Goal: Ask a question

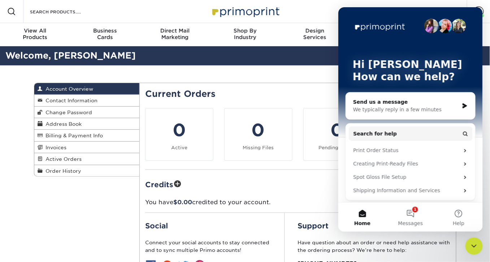
click at [379, 111] on div "We typically reply in a few minutes" at bounding box center [406, 109] width 106 height 8
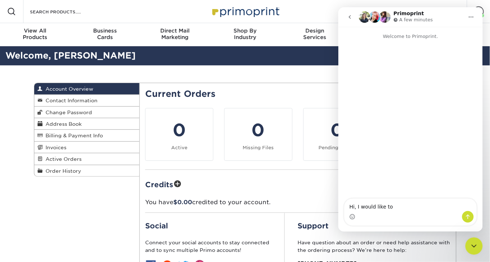
type textarea "Hi, I would like to"
click at [367, 206] on textarea "Hi, I would like to" at bounding box center [410, 204] width 132 height 12
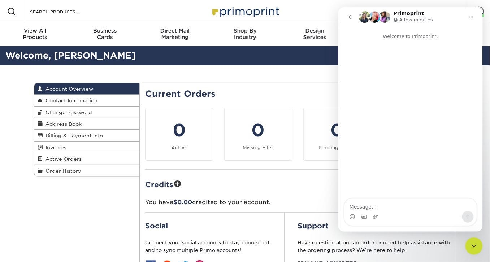
click at [300, 196] on div "Credits You have $0.00 credited to your account." at bounding box center [298, 192] width 306 height 29
click at [350, 15] on icon "go back" at bounding box center [350, 17] width 2 height 4
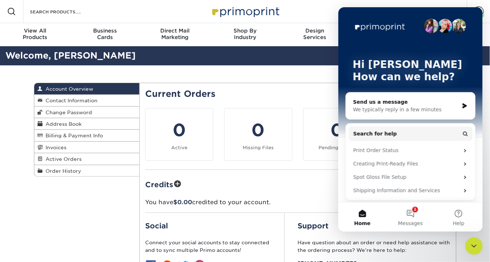
click at [324, 13] on div "Resources Menu Search Products Account [PERSON_NAME] Account Dashboard Active O…" at bounding box center [245, 11] width 490 height 23
click at [287, 87] on div "Current Orders 0 Active 0 Missing Files" at bounding box center [297, 202] width 317 height 238
click at [408, 217] on button "1 Messages" at bounding box center [410, 216] width 48 height 29
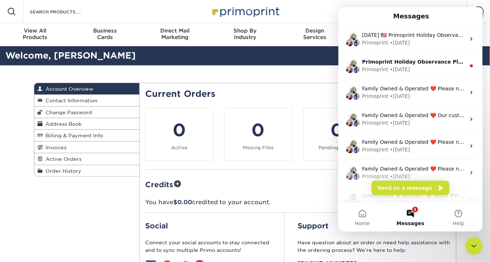
click at [306, 87] on div "Current Orders 0 Active 0 Missing Files" at bounding box center [297, 202] width 317 height 238
